Goal: Transaction & Acquisition: Purchase product/service

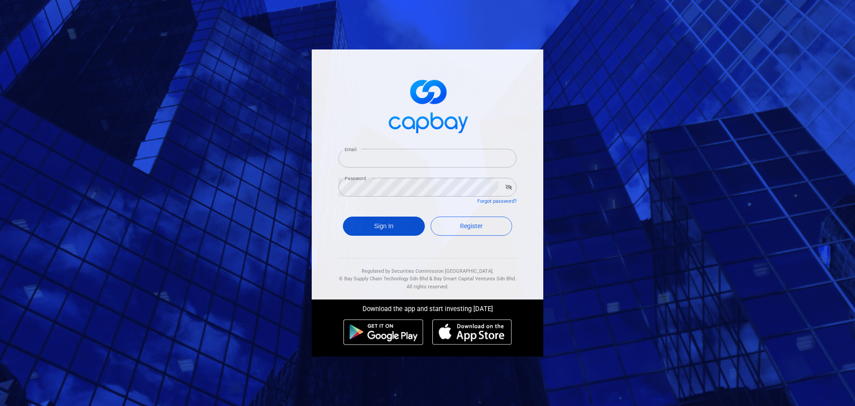
type input "vwongwt@yahoo.com"
click at [393, 228] on button "Sign In" at bounding box center [384, 225] width 82 height 19
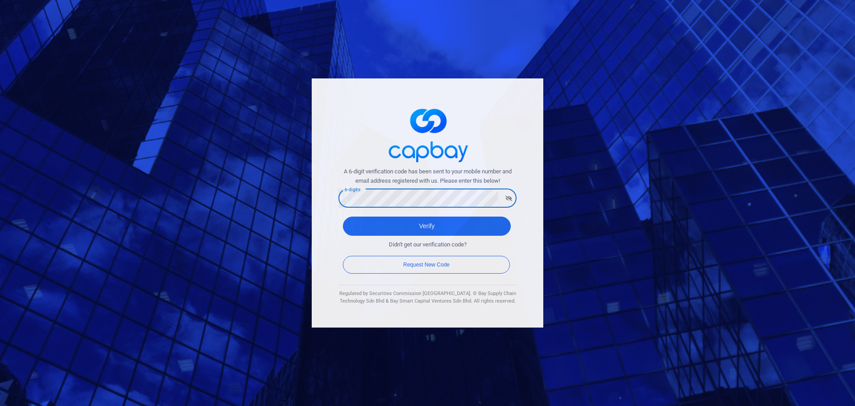
click at [343, 216] on button "Verify" at bounding box center [427, 225] width 168 height 19
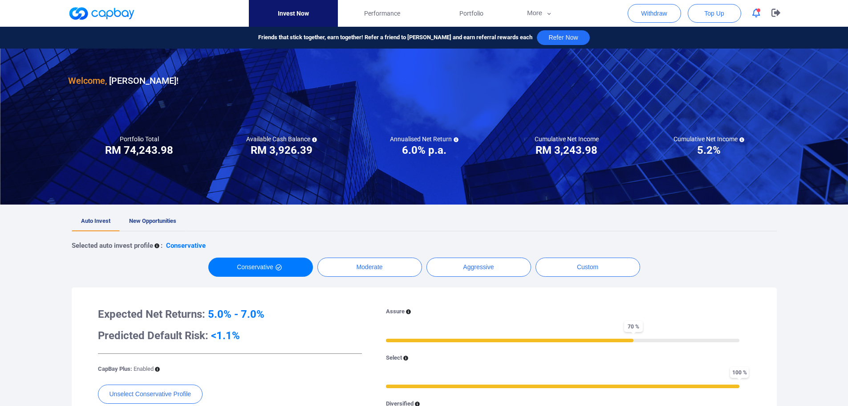
click at [160, 221] on span "New Opportunities" at bounding box center [152, 220] width 47 height 7
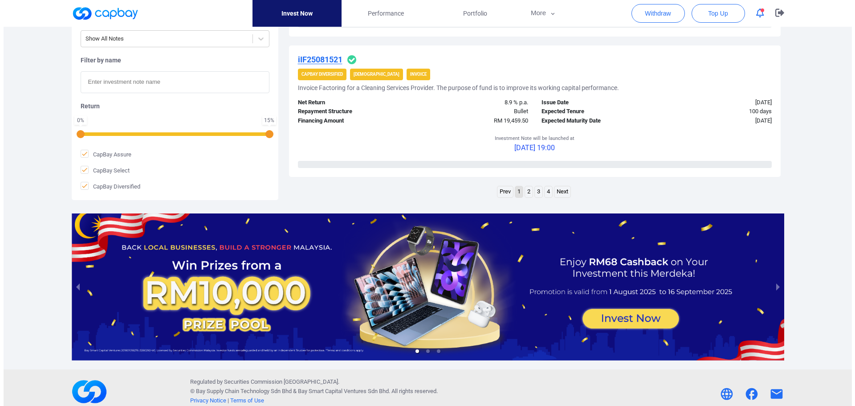
scroll to position [1442, 0]
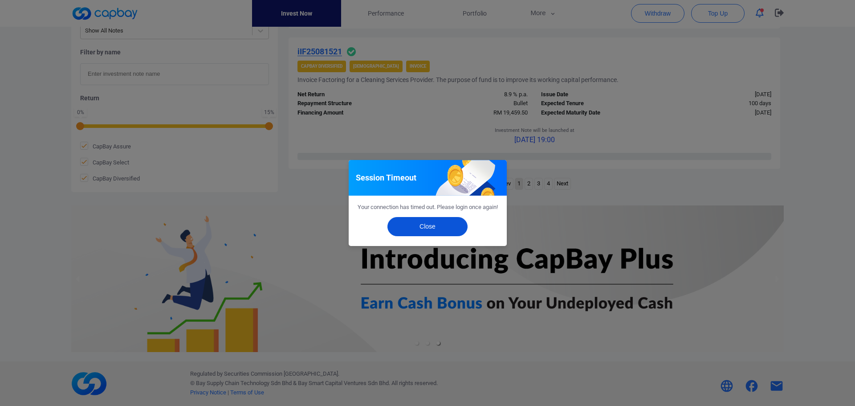
click at [415, 233] on button "Close" at bounding box center [427, 226] width 80 height 19
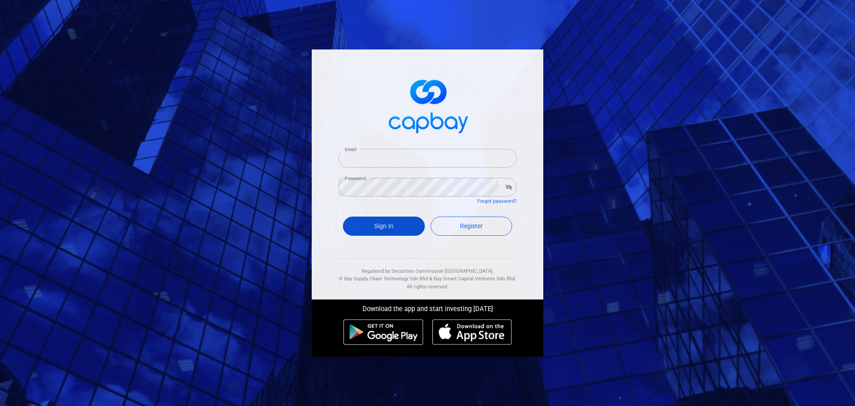
type input "[EMAIL_ADDRESS][DOMAIN_NAME]"
click at [389, 221] on button "Sign In" at bounding box center [384, 225] width 82 height 19
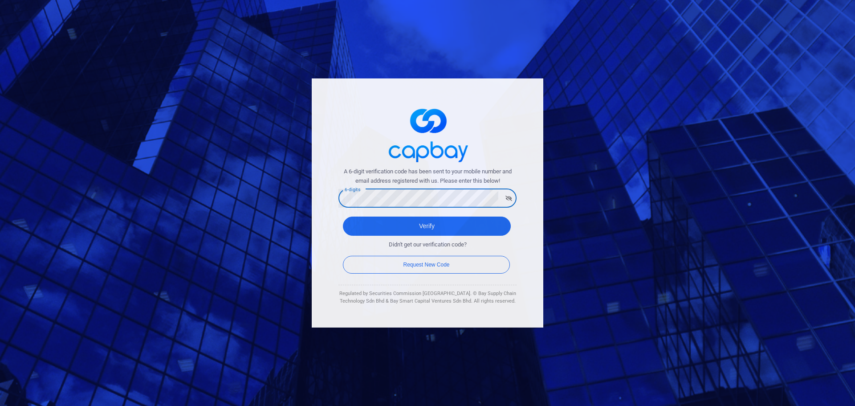
click at [343, 216] on button "Verify" at bounding box center [427, 225] width 168 height 19
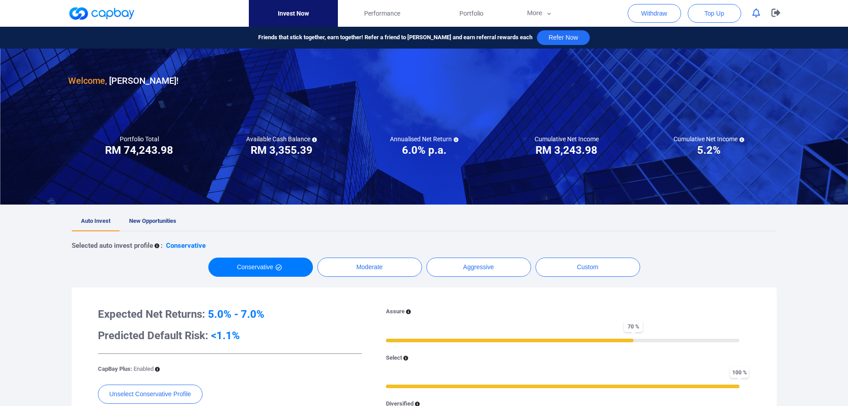
click at [149, 216] on link "New Opportunities" at bounding box center [153, 221] width 66 height 20
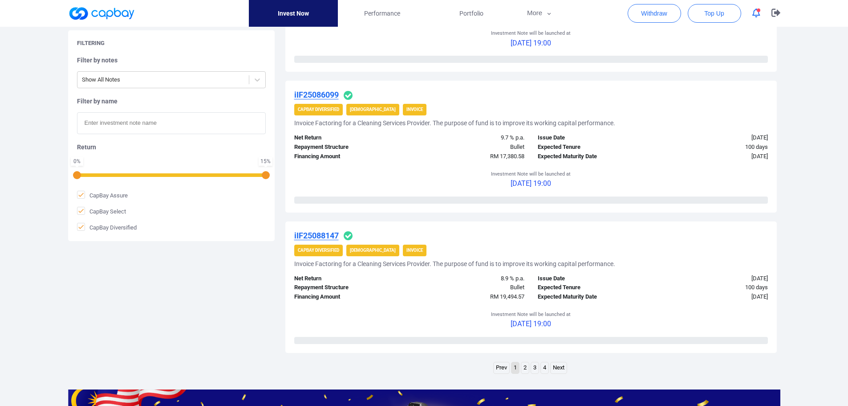
scroll to position [1380, 0]
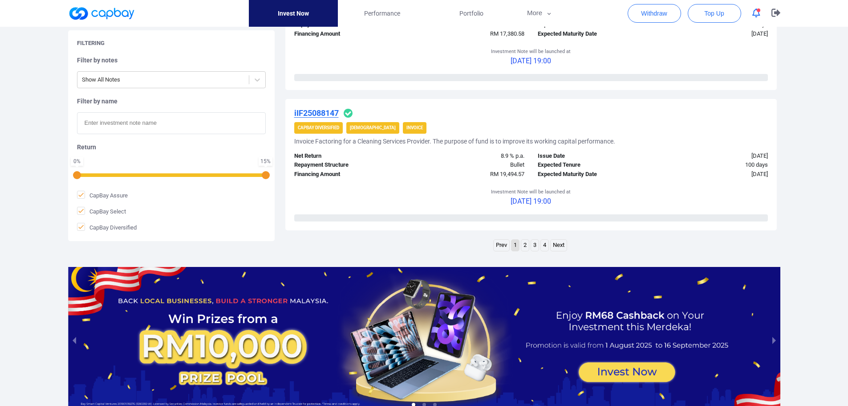
click at [524, 245] on link "2" at bounding box center [525, 245] width 8 height 11
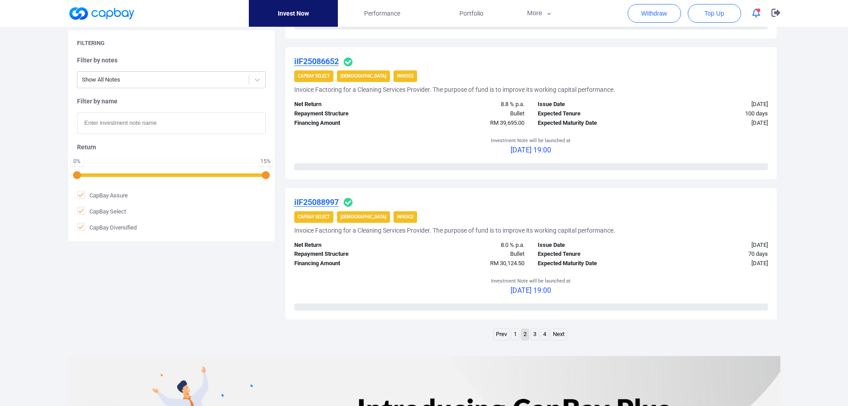
scroll to position [1442, 0]
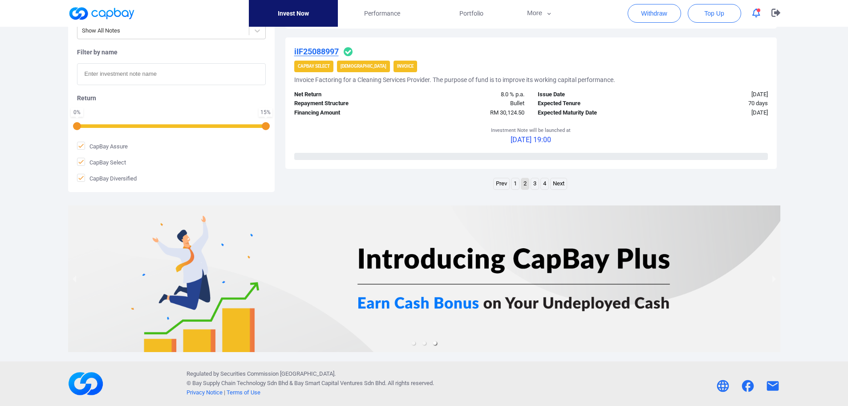
click at [536, 183] on link "3" at bounding box center [535, 183] width 8 height 11
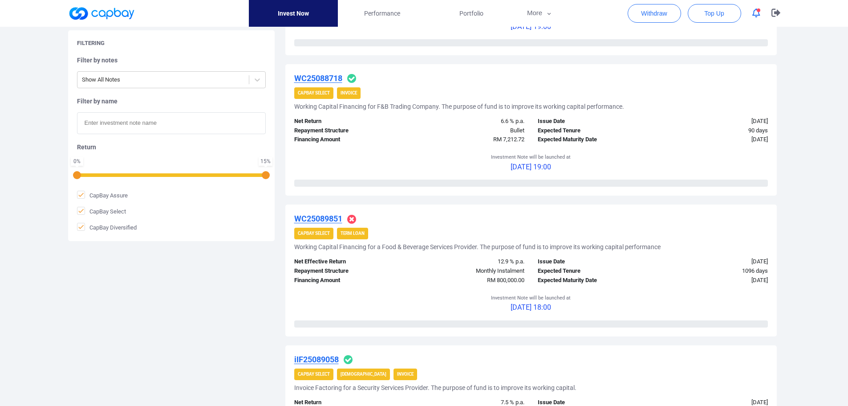
scroll to position [1247, 0]
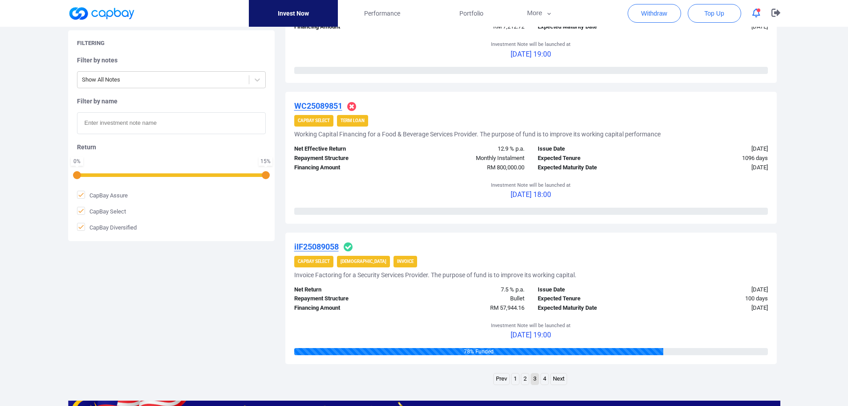
click at [547, 379] on link "4" at bounding box center [545, 378] width 8 height 11
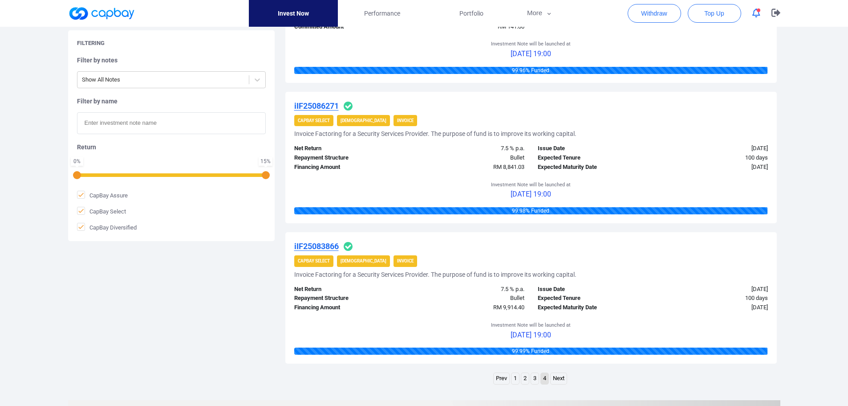
scroll to position [802, 0]
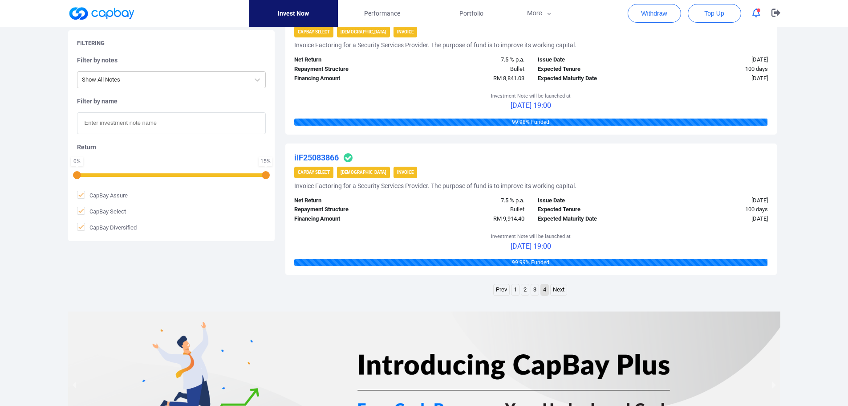
click at [515, 290] on link "1" at bounding box center [516, 289] width 8 height 11
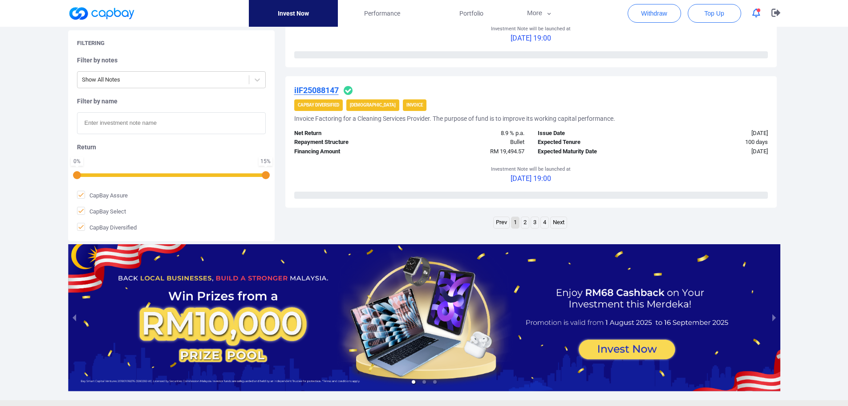
scroll to position [1442, 0]
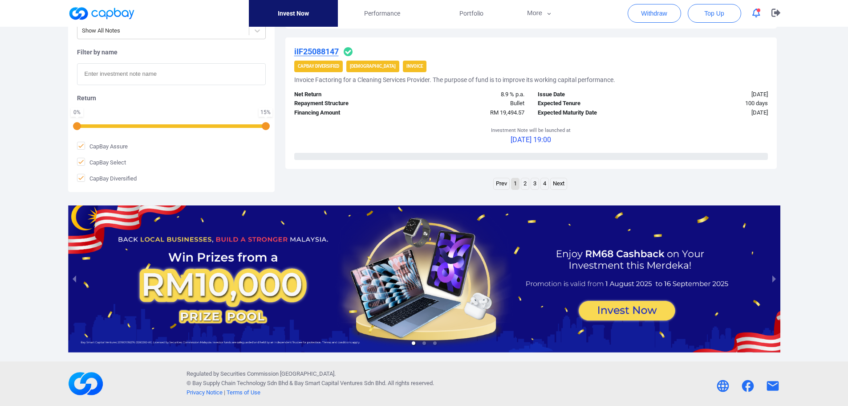
click at [756, 12] on icon "button" at bounding box center [756, 12] width 8 height 9
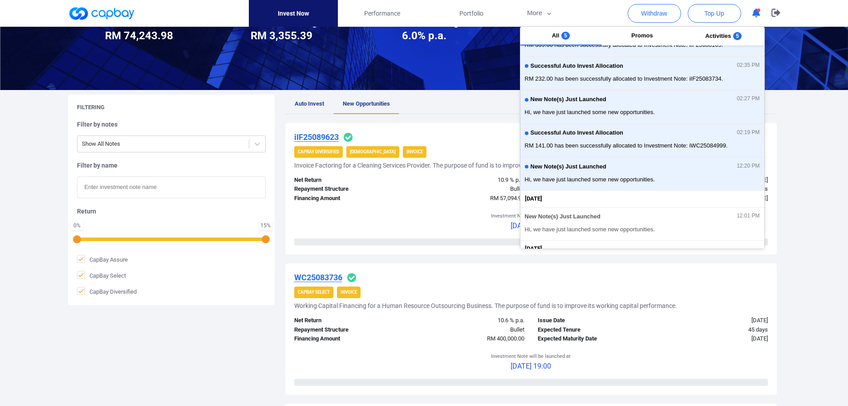
scroll to position [0, 0]
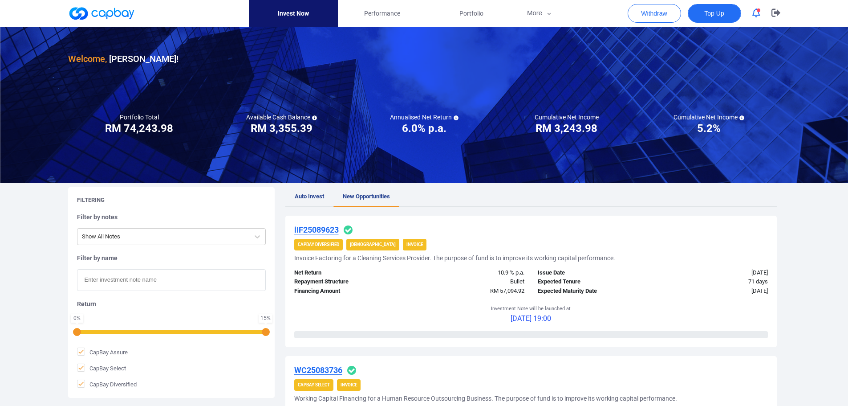
click at [714, 13] on span "Top Up" at bounding box center [714, 13] width 20 height 9
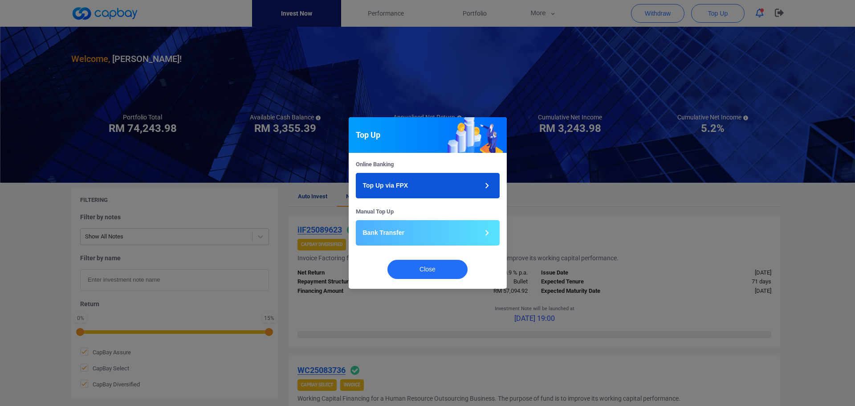
click at [406, 184] on p "Top Up via FPX" at bounding box center [385, 185] width 45 height 9
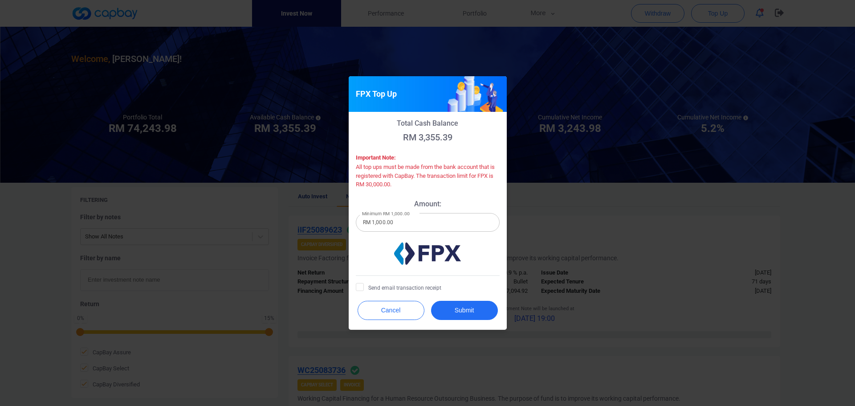
click at [408, 222] on input "RM 1,000.00" at bounding box center [428, 222] width 144 height 19
click at [374, 221] on input "RM 1,000.00" at bounding box center [428, 222] width 144 height 19
type input "RM 10,000.00"
click at [379, 287] on span "Send email transaction receipt" at bounding box center [398, 287] width 85 height 9
click at [0, 0] on input "Send email transaction receipt" at bounding box center [0, 0] width 0 height 0
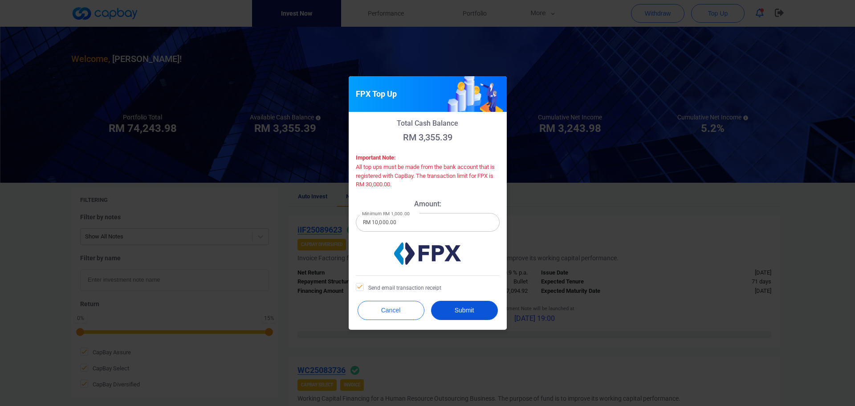
click at [456, 309] on button "Submit" at bounding box center [464, 310] width 67 height 19
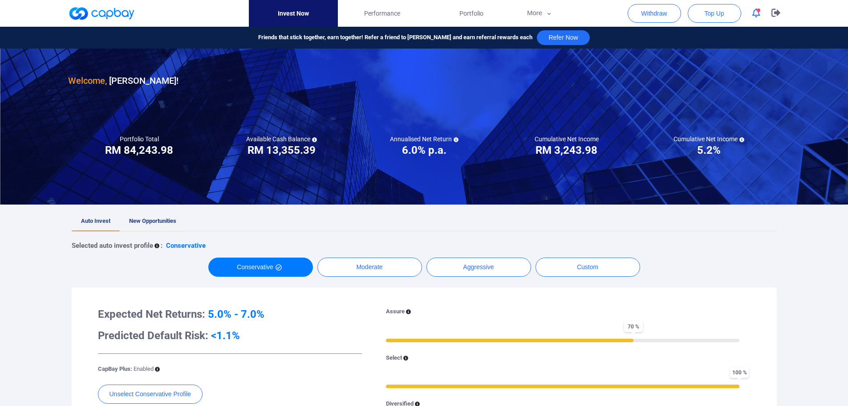
click at [158, 220] on span "New Opportunities" at bounding box center [152, 220] width 47 height 7
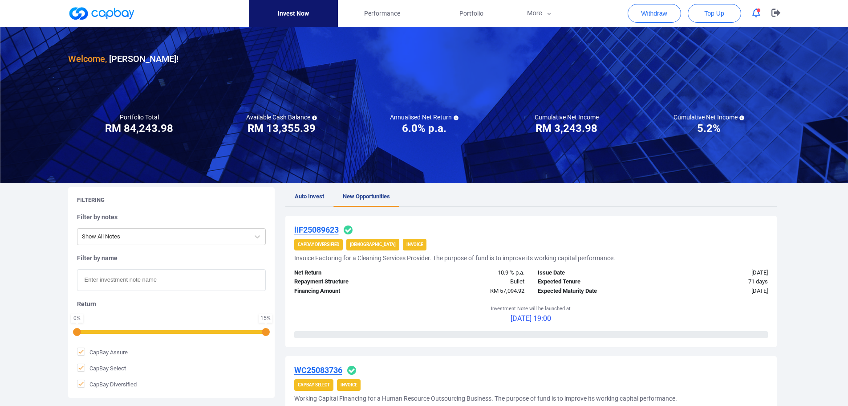
click at [759, 16] on icon "button" at bounding box center [756, 12] width 8 height 9
click at [447, 190] on ul "Auto Invest New Opportunities" at bounding box center [531, 197] width 492 height 20
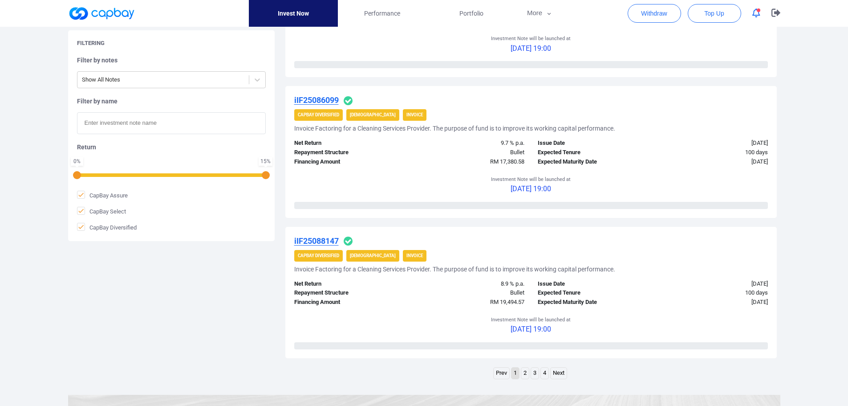
scroll to position [1336, 0]
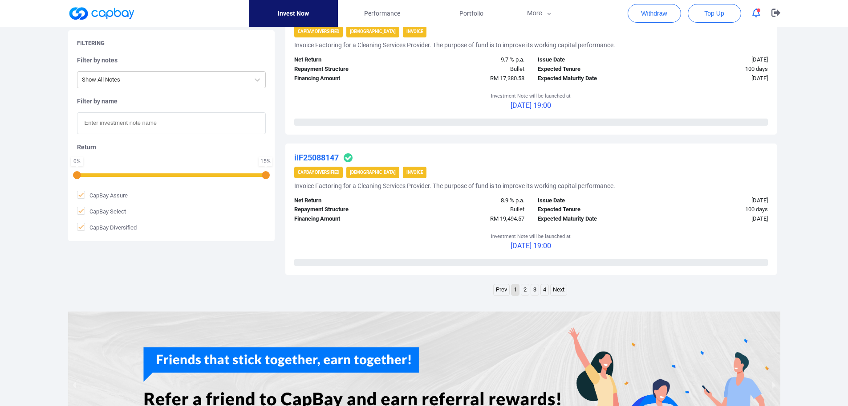
click at [537, 289] on link "3" at bounding box center [535, 289] width 8 height 11
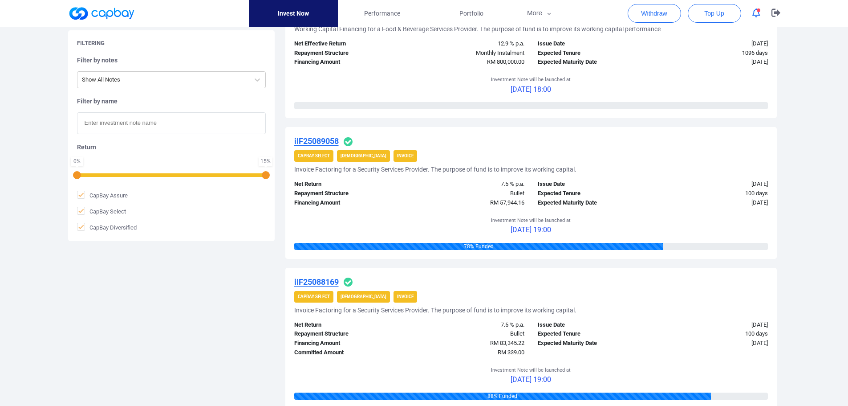
scroll to position [1167, 0]
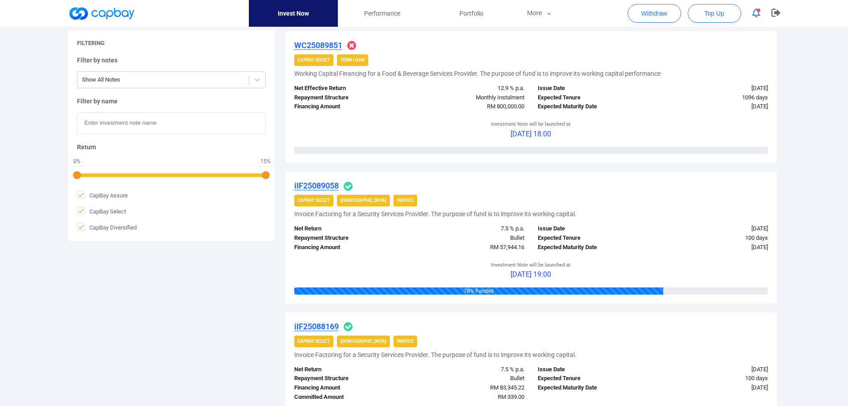
click at [692, 292] on div "78 % Funded" at bounding box center [531, 290] width 474 height 7
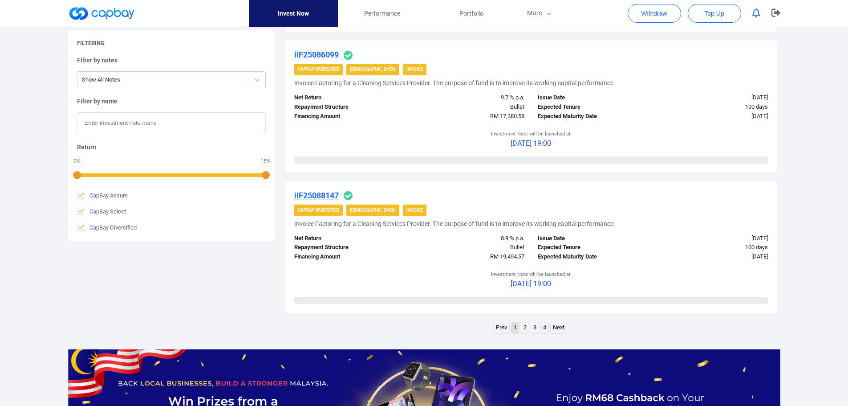
scroll to position [1158, 0]
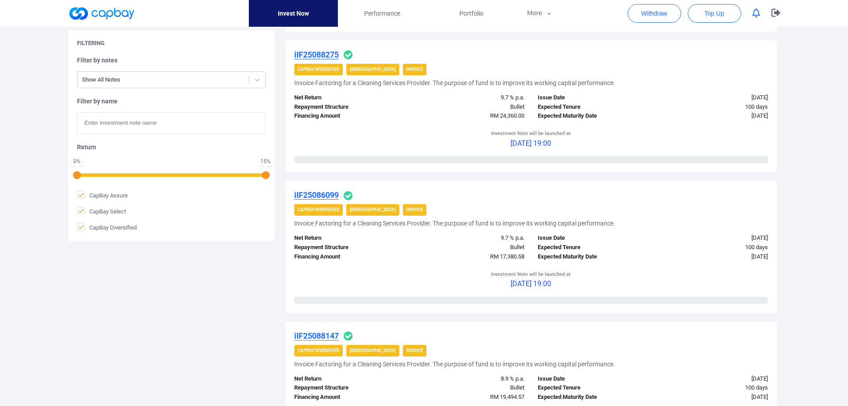
click at [754, 14] on icon "button" at bounding box center [756, 12] width 8 height 9
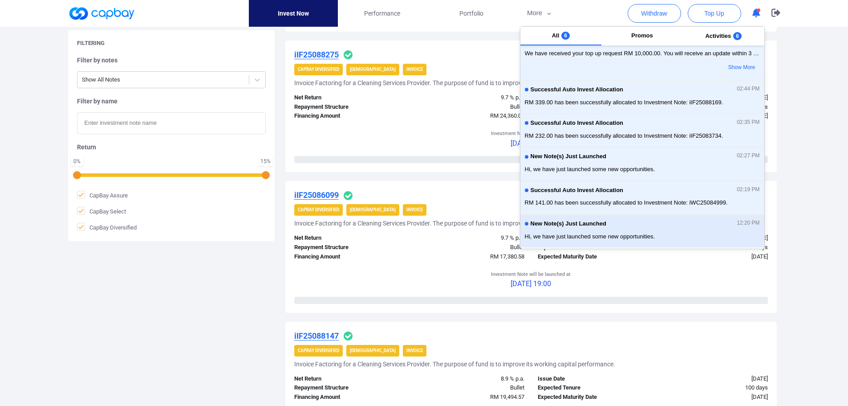
scroll to position [89, 0]
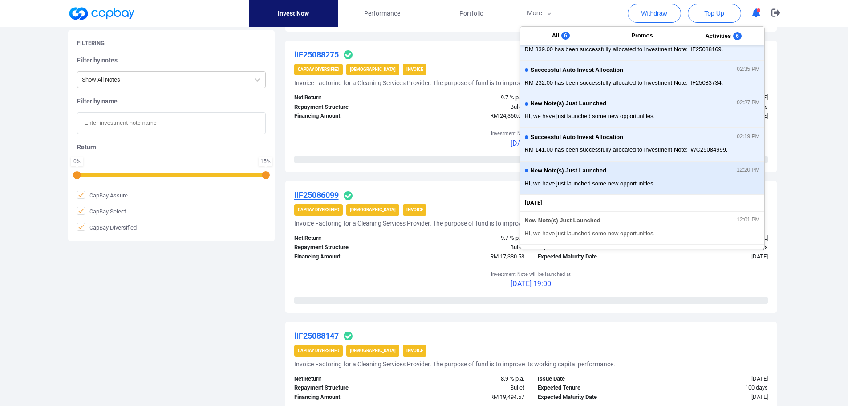
click at [632, 176] on div "New Note(s) Just Launched 12:20 PM" at bounding box center [642, 172] width 235 height 10
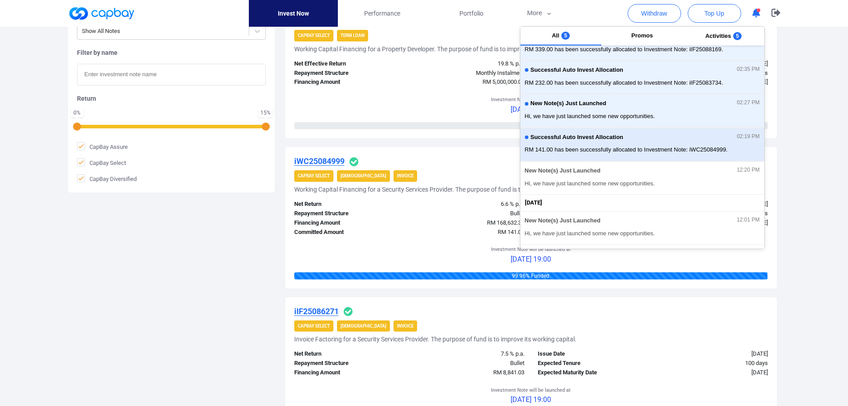
click at [628, 141] on div "Successful Auto Invest Allocation 02:19 PM" at bounding box center [642, 139] width 235 height 10
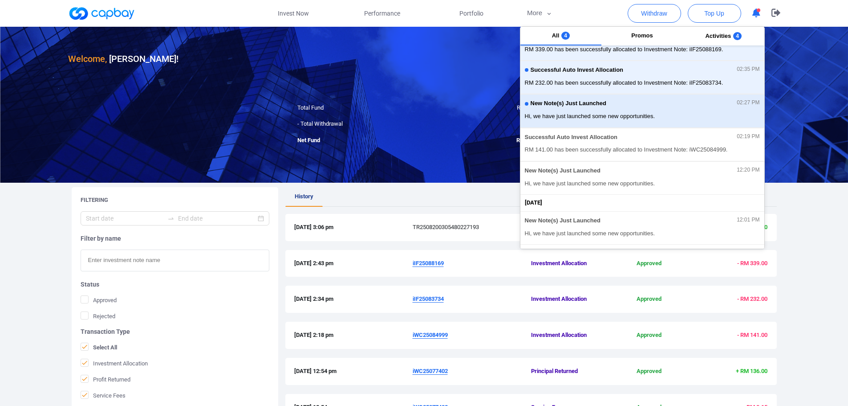
click at [642, 111] on div "New Note(s) Just Launched 02:27 PM Hi, we have just launched some new opportuni…" at bounding box center [642, 111] width 235 height 24
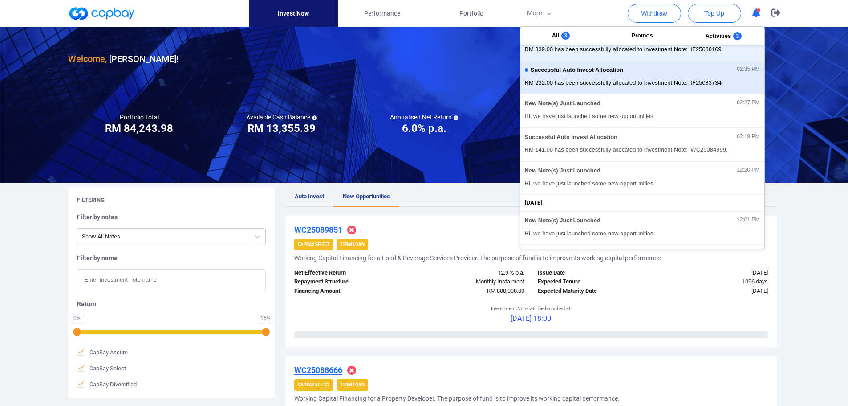
click at [620, 72] on span "Successful Auto Invest Allocation" at bounding box center [577, 70] width 93 height 7
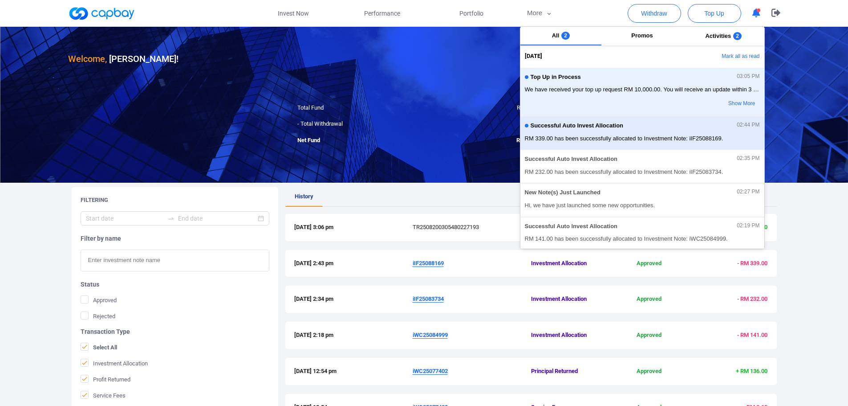
click at [632, 130] on div "Successful Auto Invest Allocation 02:44 PM" at bounding box center [642, 127] width 235 height 10
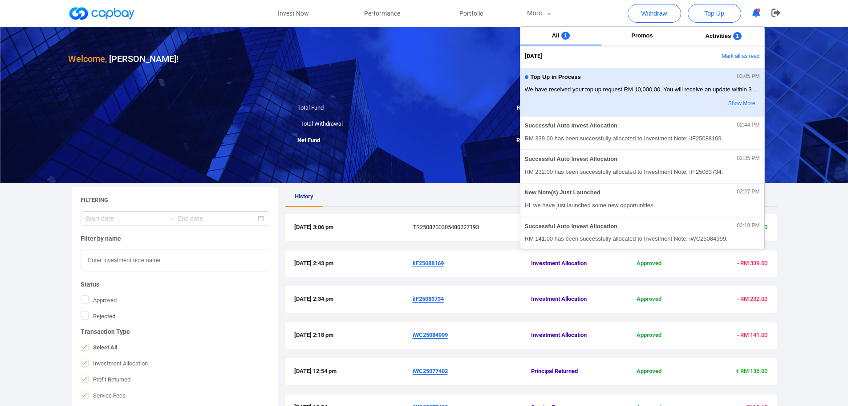
click at [618, 95] on div "Top Up in Process 03:05 PM We have received your top up request RM 10,000.00. Y…" at bounding box center [642, 92] width 235 height 39
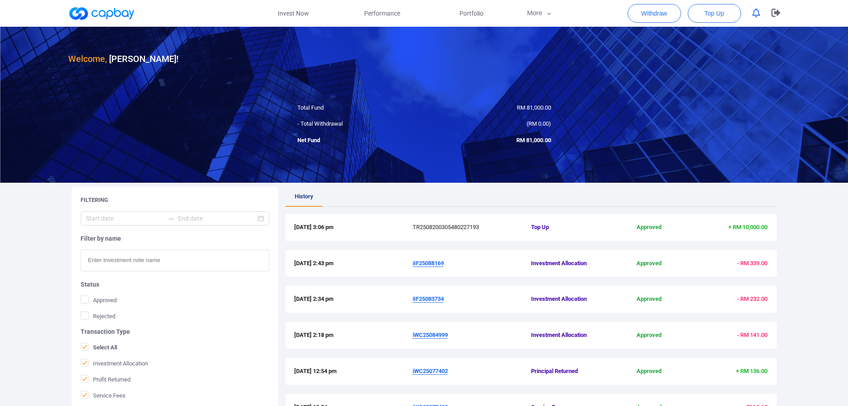
click at [400, 188] on ul "History" at bounding box center [531, 197] width 492 height 20
click at [290, 12] on link "Invest Now" at bounding box center [293, 13] width 89 height 27
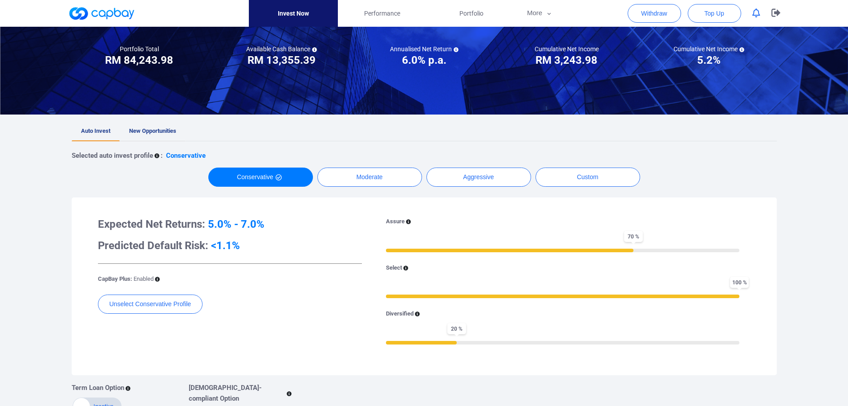
scroll to position [89, 0]
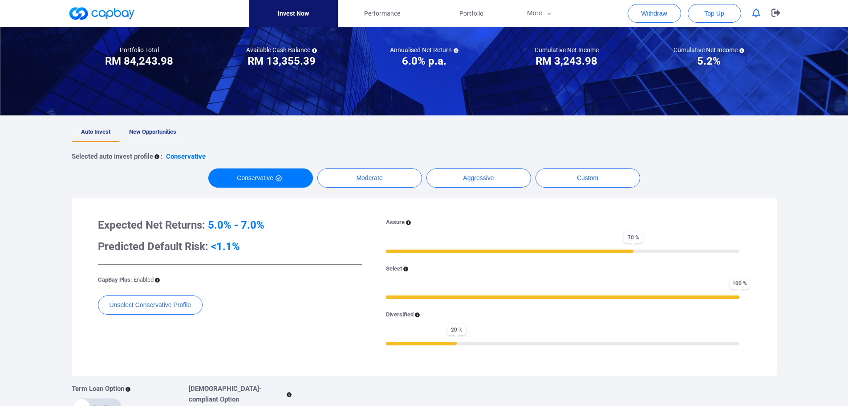
click at [158, 132] on span "New Opportunities" at bounding box center [152, 131] width 47 height 7
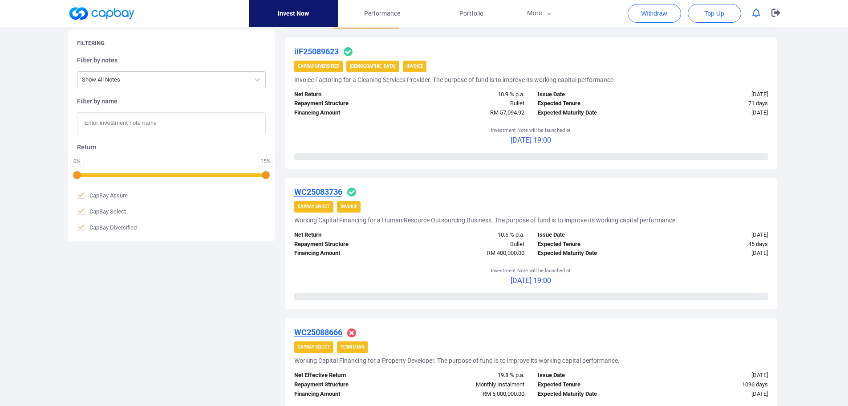
scroll to position [223, 0]
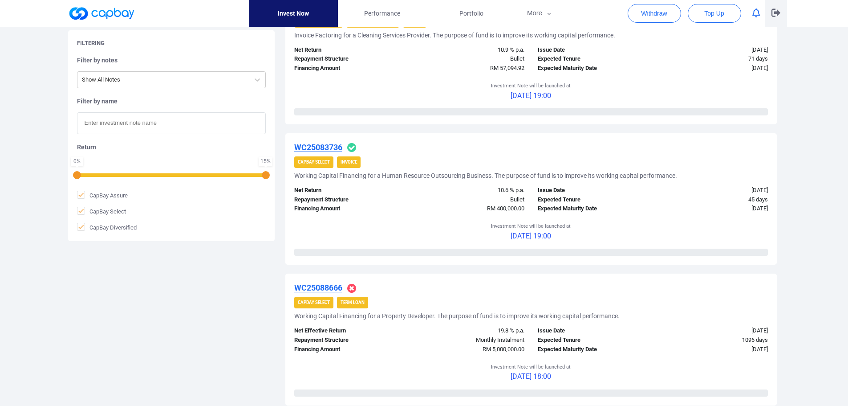
click at [774, 12] on icon "button" at bounding box center [776, 12] width 9 height 8
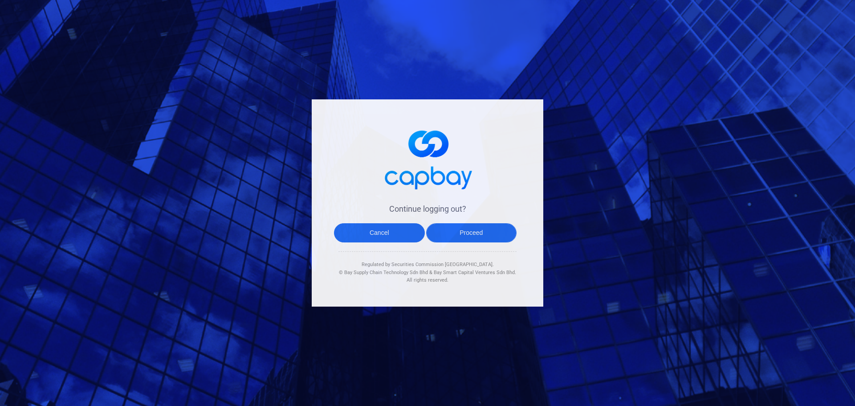
click at [488, 236] on button "Proceed" at bounding box center [471, 232] width 91 height 19
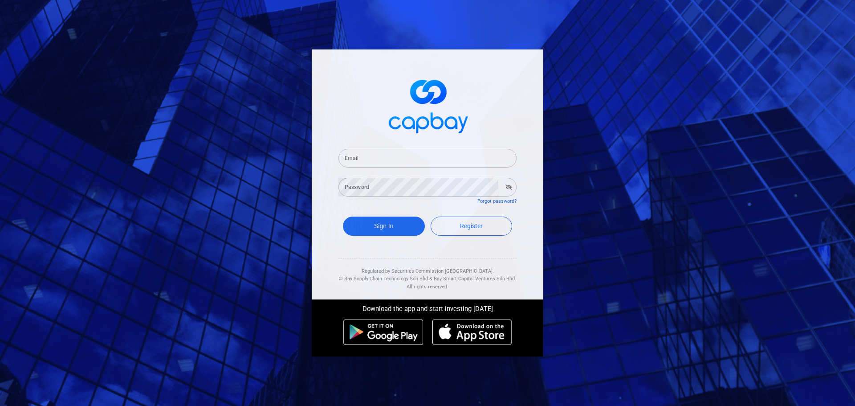
type input "[EMAIL_ADDRESS][DOMAIN_NAME]"
